Goal: Task Accomplishment & Management: Manage account settings

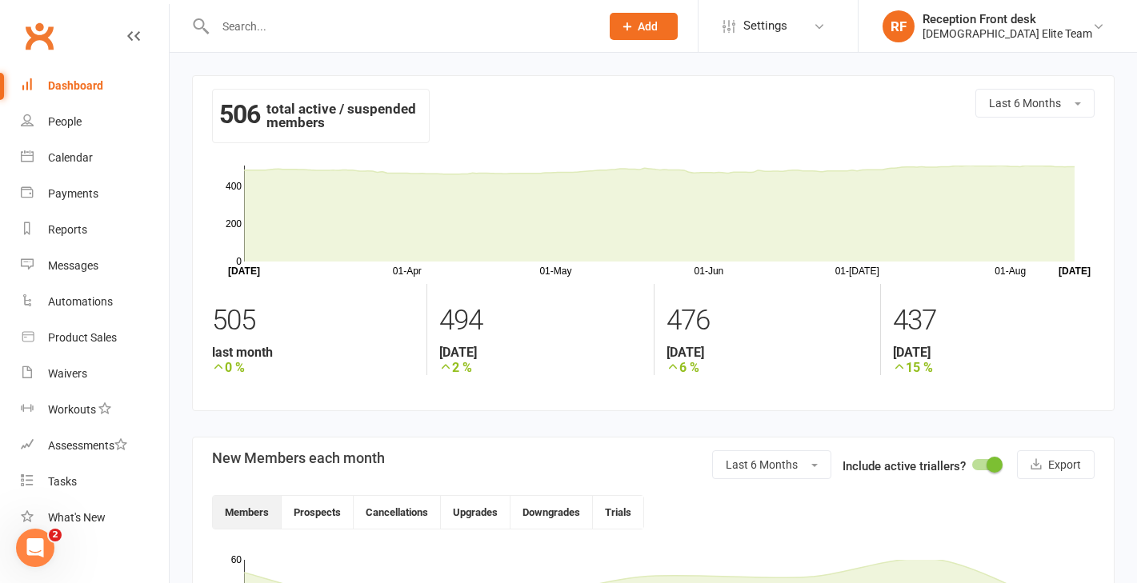
click at [94, 103] on link "Dashboard" at bounding box center [95, 86] width 148 height 36
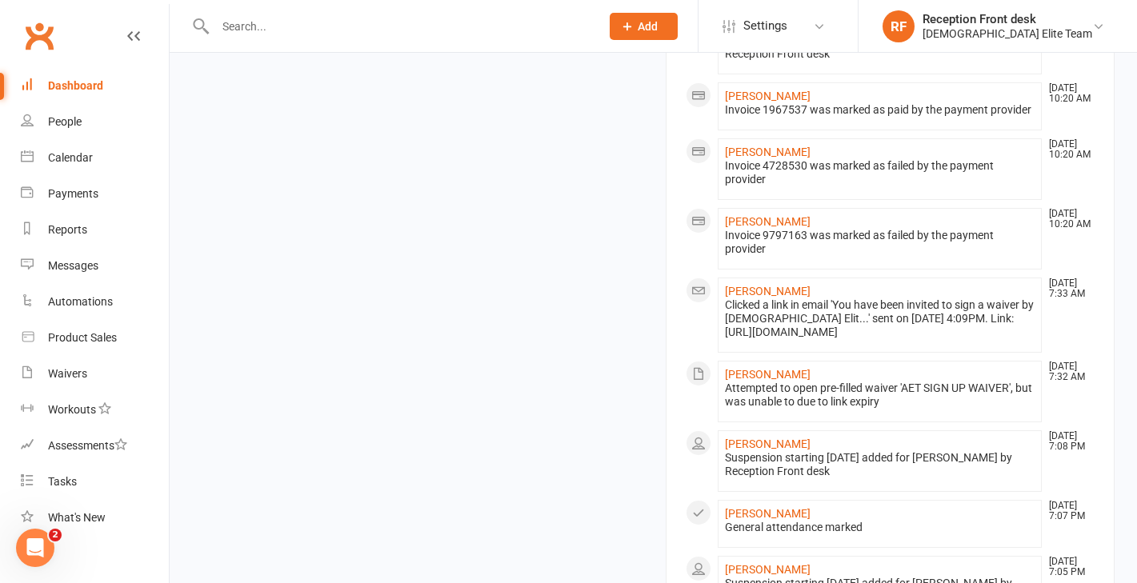
scroll to position [794, 0]
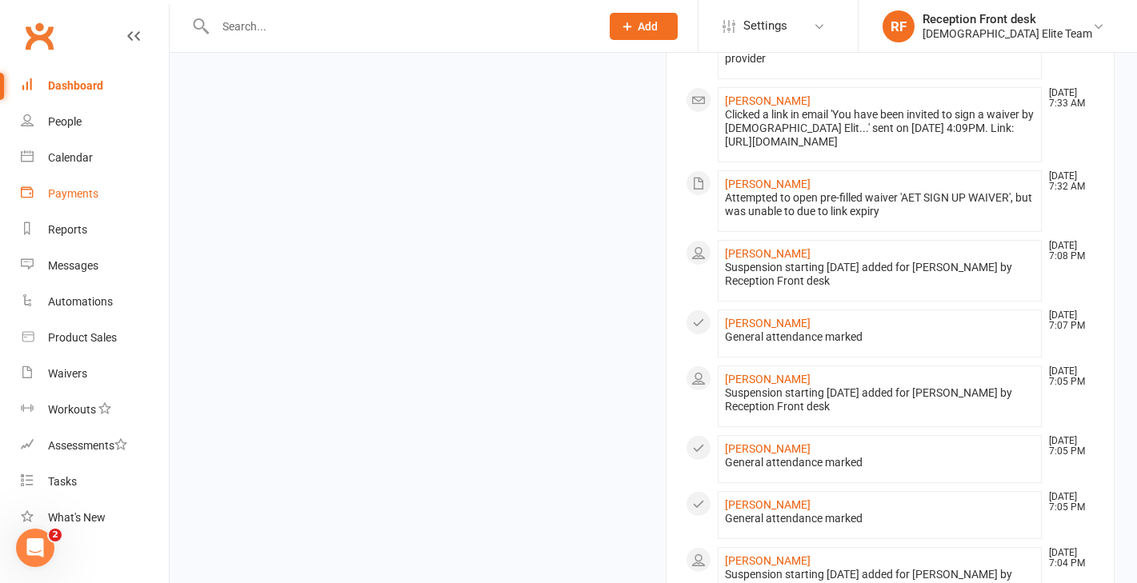
click at [68, 188] on div "Payments" at bounding box center [73, 193] width 50 height 13
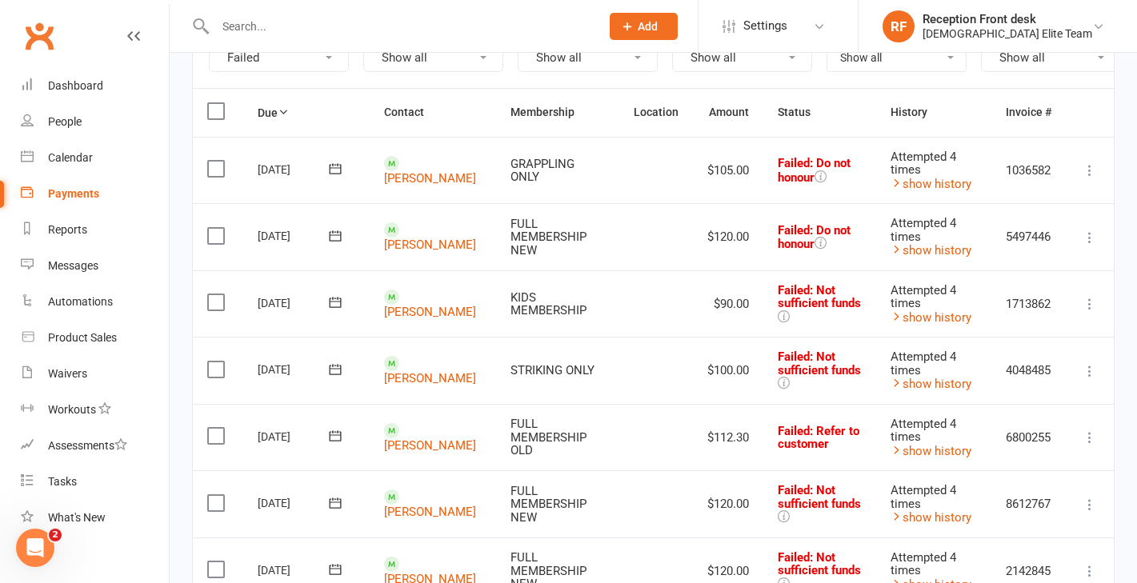
scroll to position [193, 0]
click at [430, 175] on link "[PERSON_NAME]" at bounding box center [430, 179] width 92 height 14
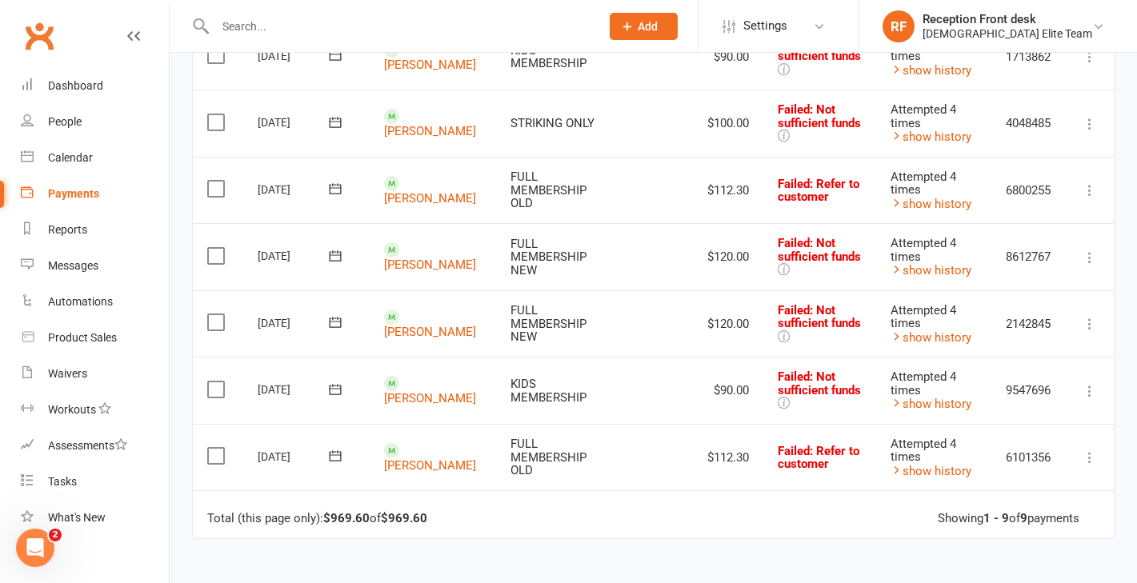
scroll to position [453, 0]
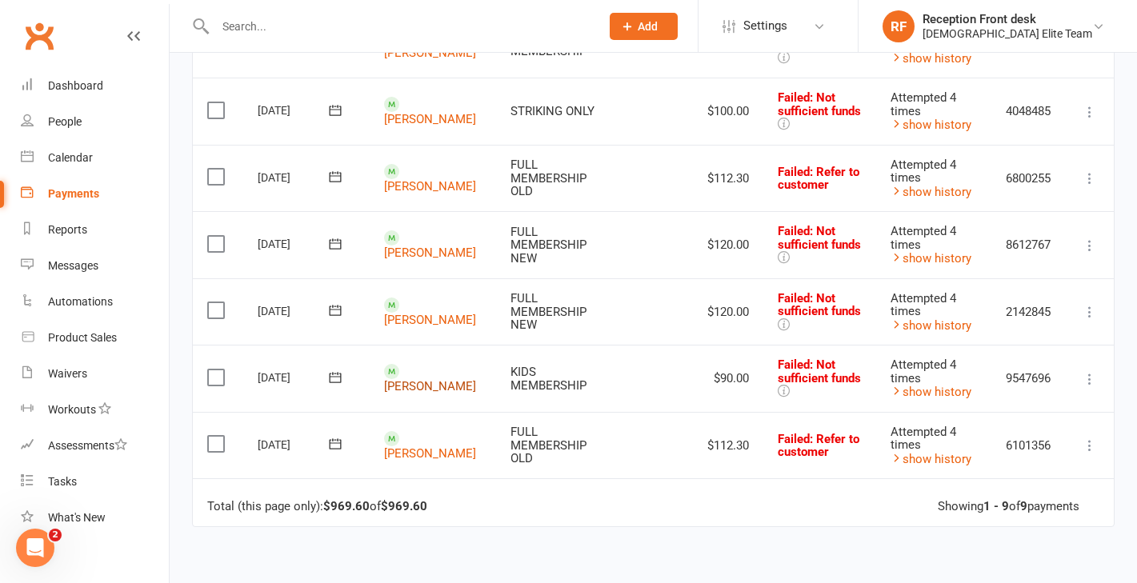
click at [411, 60] on link "[PERSON_NAME]" at bounding box center [430, 53] width 92 height 14
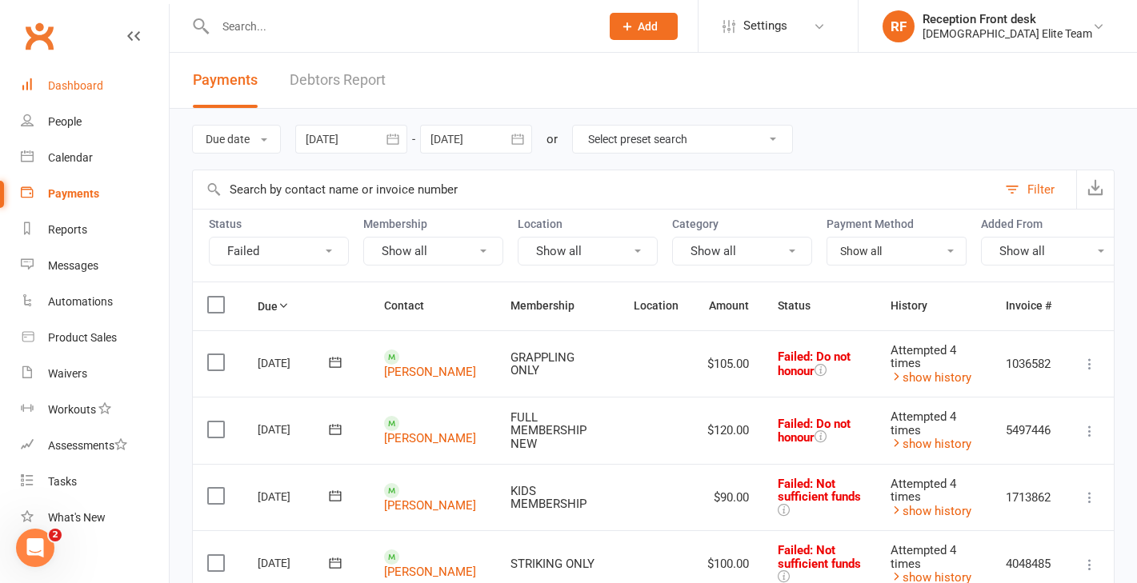
click at [91, 91] on div "Dashboard" at bounding box center [75, 85] width 55 height 13
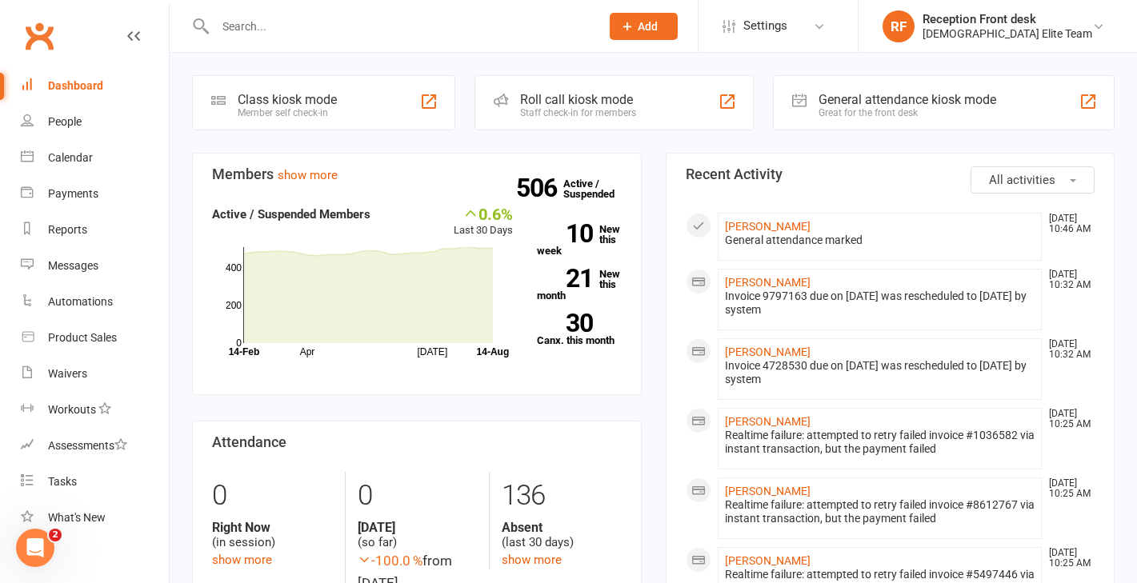
click at [314, 23] on input "text" at bounding box center [399, 26] width 378 height 22
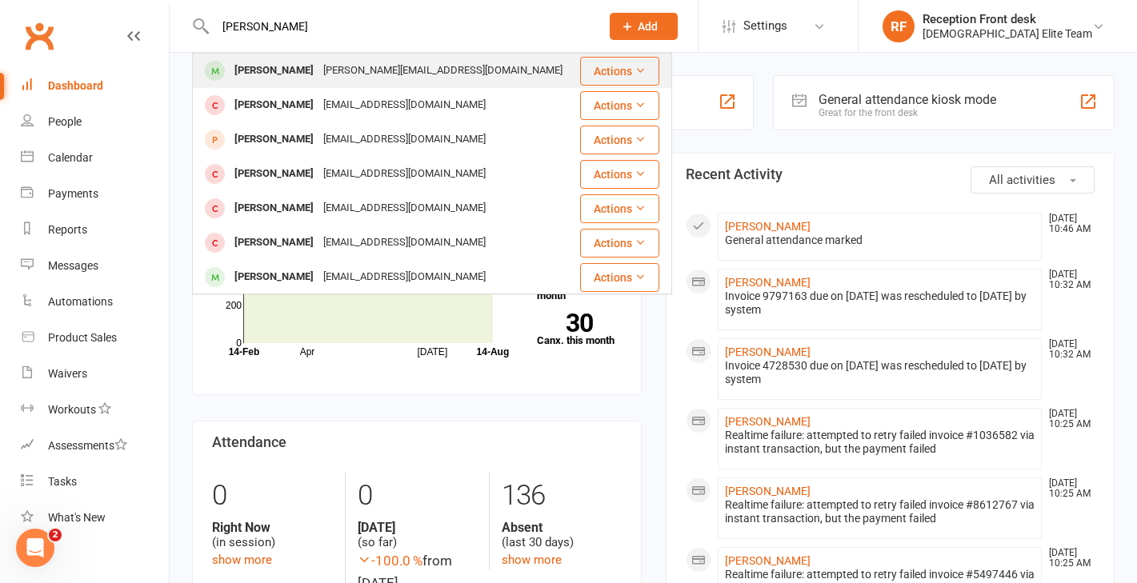
type input "[PERSON_NAME]"
click at [313, 66] on div "[PERSON_NAME]" at bounding box center [274, 70] width 89 height 23
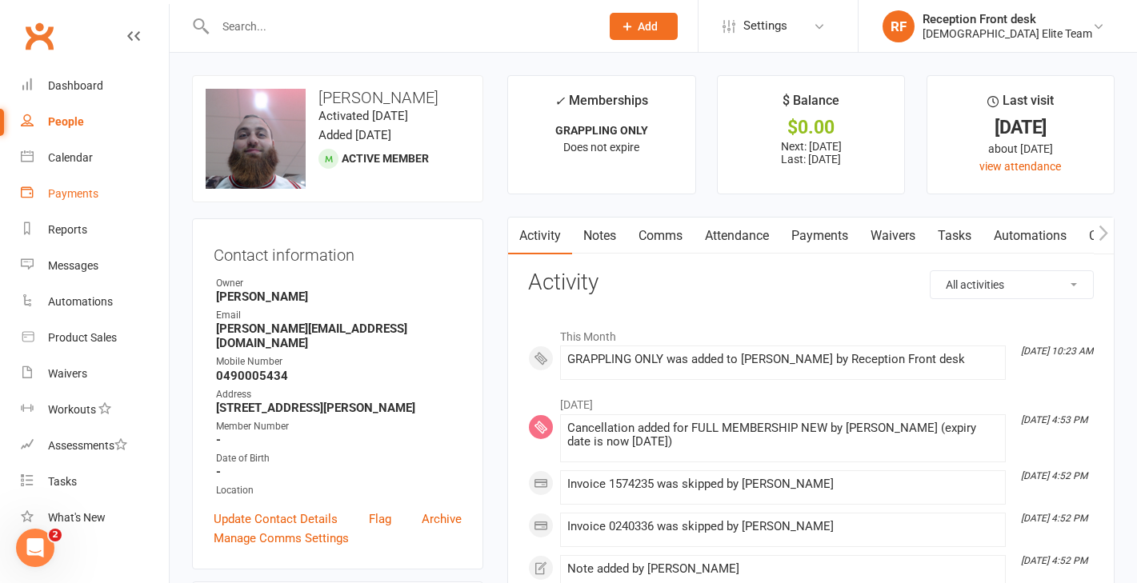
click at [76, 198] on div "Payments" at bounding box center [73, 193] width 50 height 13
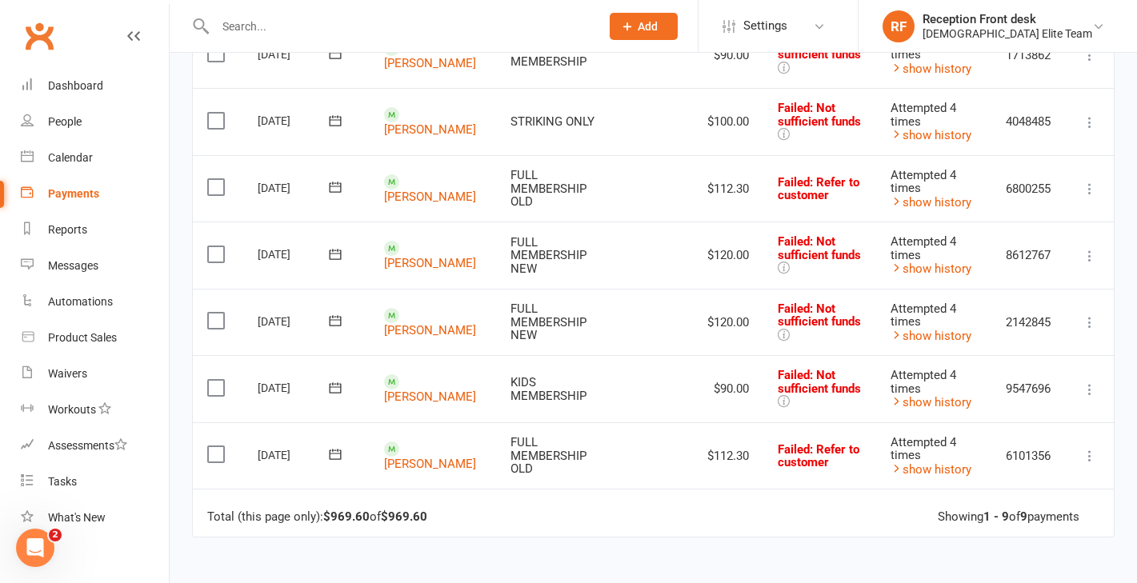
scroll to position [446, 0]
